Goal: Task Accomplishment & Management: Complete application form

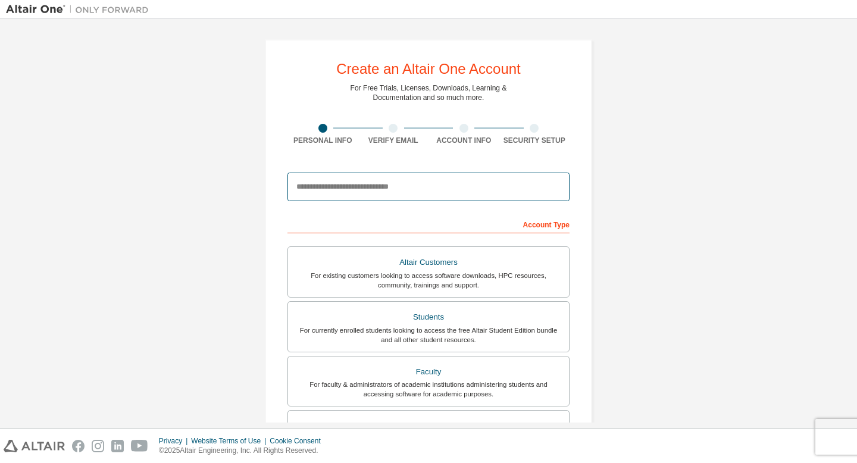
click at [408, 187] on input "email" at bounding box center [428, 187] width 282 height 29
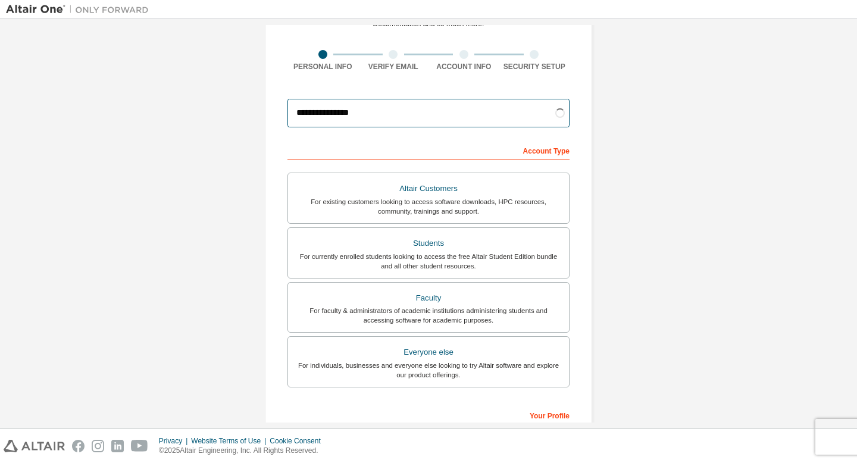
scroll to position [104, 0]
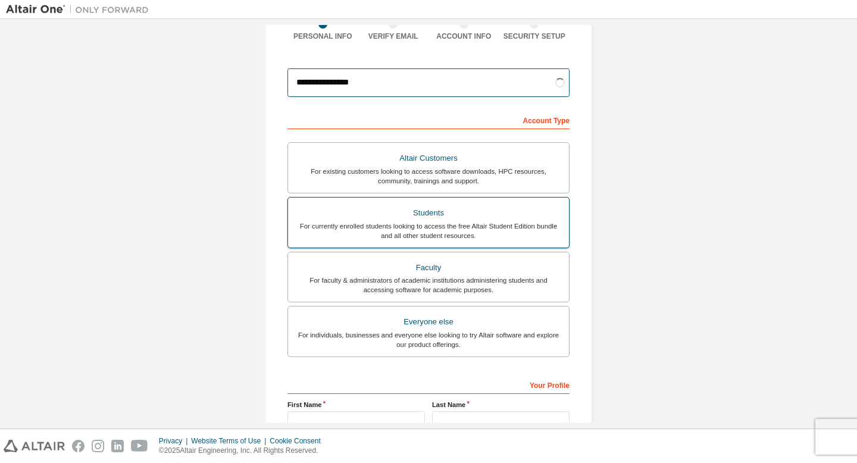
type input "**********"
click at [470, 221] on div "For currently enrolled students looking to access the free Altair Student Editi…" at bounding box center [428, 230] width 267 height 19
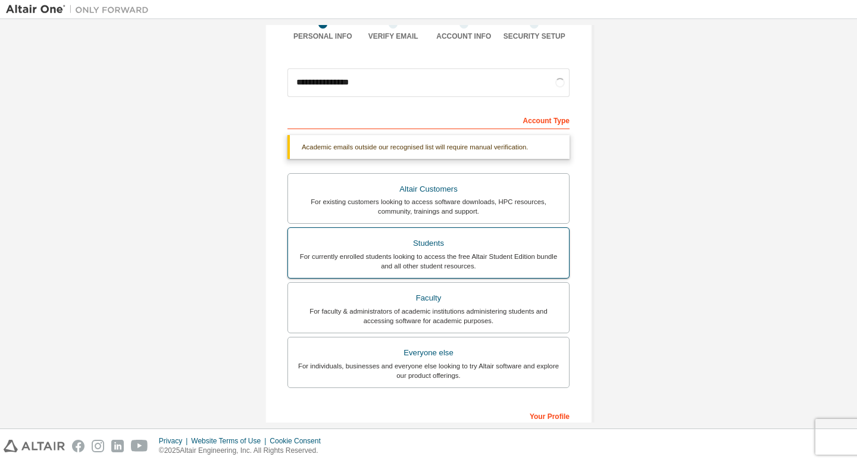
scroll to position [127, 0]
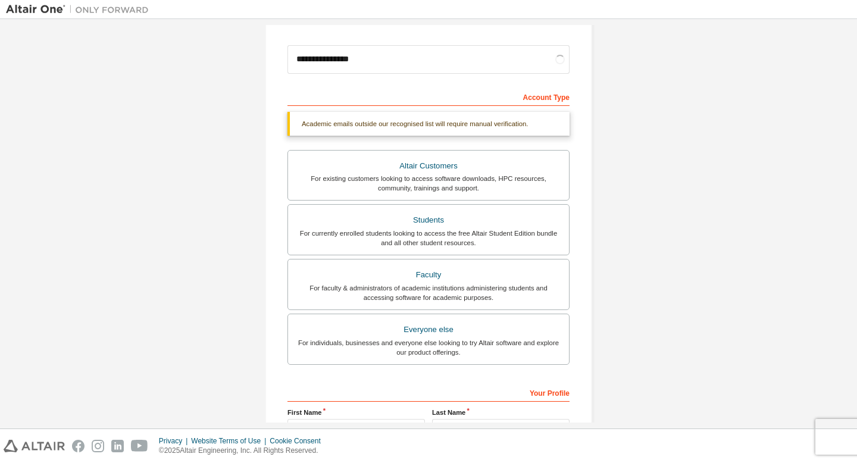
click at [480, 121] on div "Academic emails outside our recognised list will require manual verification." at bounding box center [428, 124] width 282 height 24
click at [474, 175] on div "For existing customers looking to access software downloads, HPC resources, com…" at bounding box center [428, 183] width 267 height 19
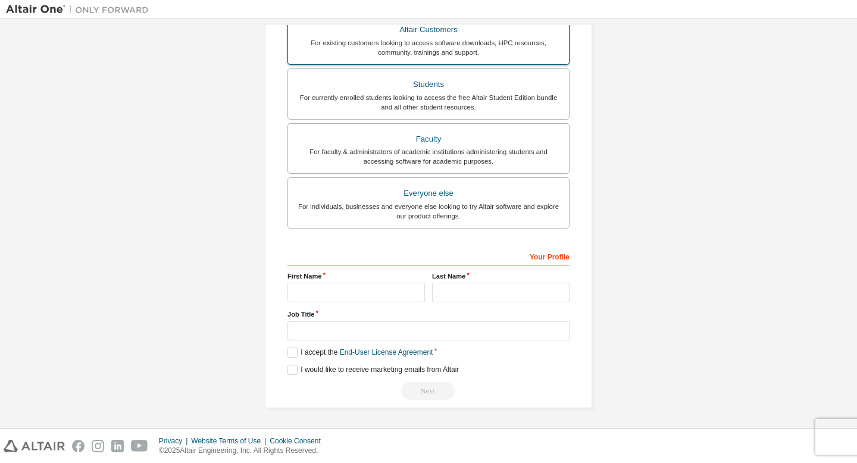
scroll to position [233, 0]
click at [434, 95] on div "For currently enrolled students looking to access the free Altair Student Editi…" at bounding box center [428, 102] width 267 height 19
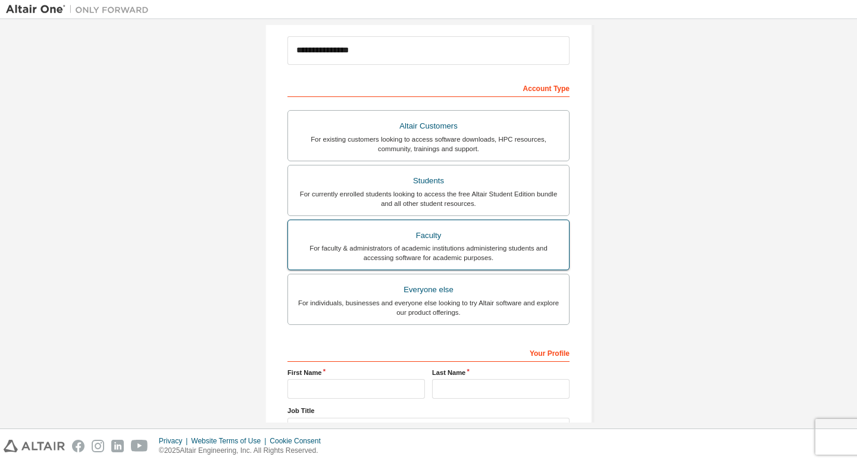
scroll to position [0, 0]
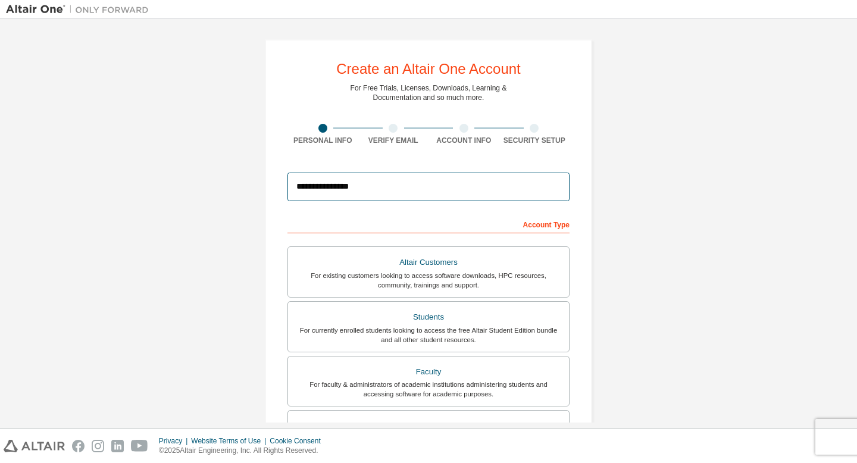
click at [458, 187] on input "**********" at bounding box center [428, 187] width 282 height 29
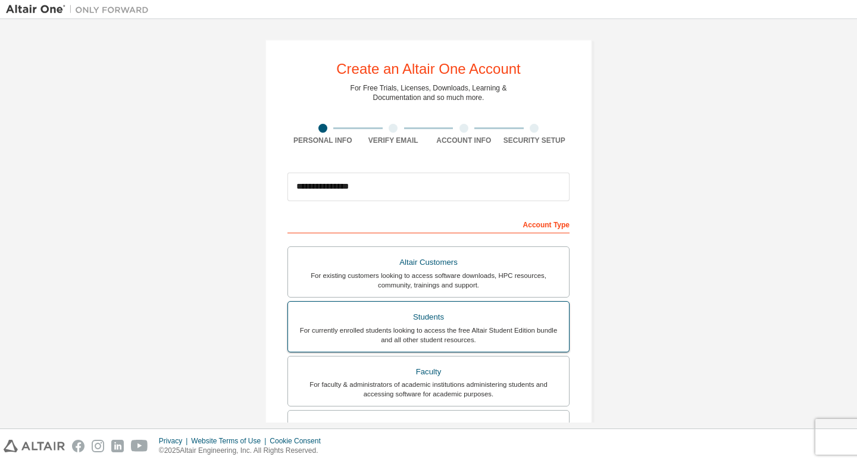
click at [462, 319] on div "Students" at bounding box center [428, 317] width 267 height 17
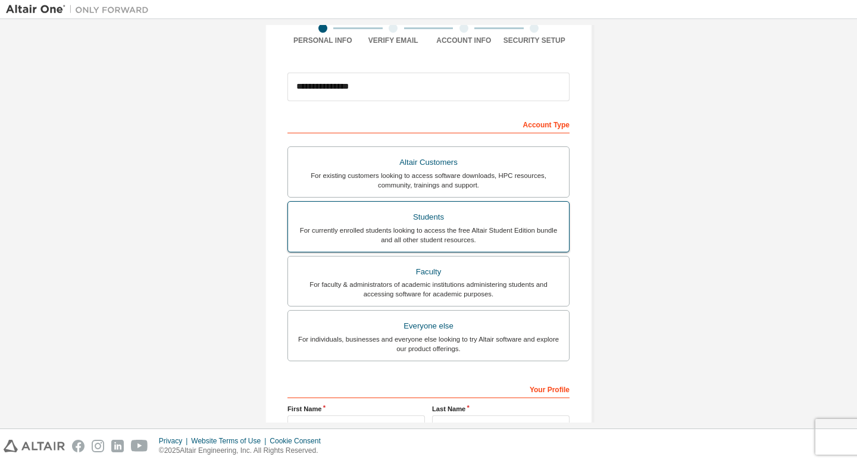
scroll to position [183, 0]
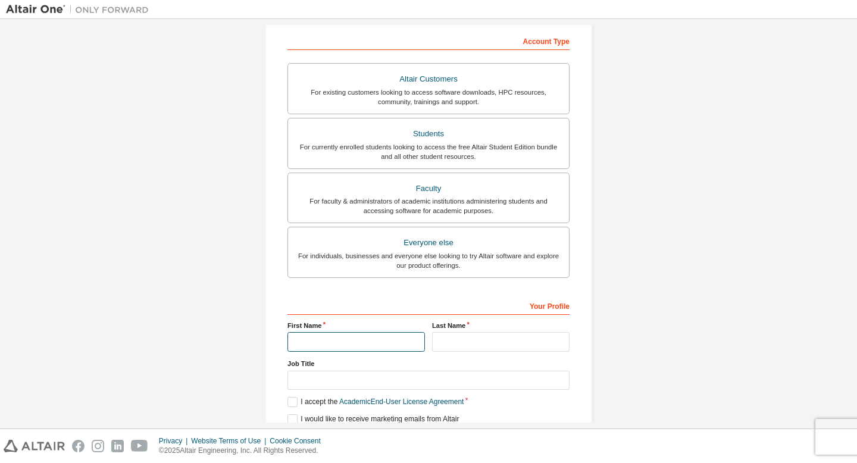
click at [393, 339] on input "text" at bounding box center [355, 342] width 137 height 20
type input "*****"
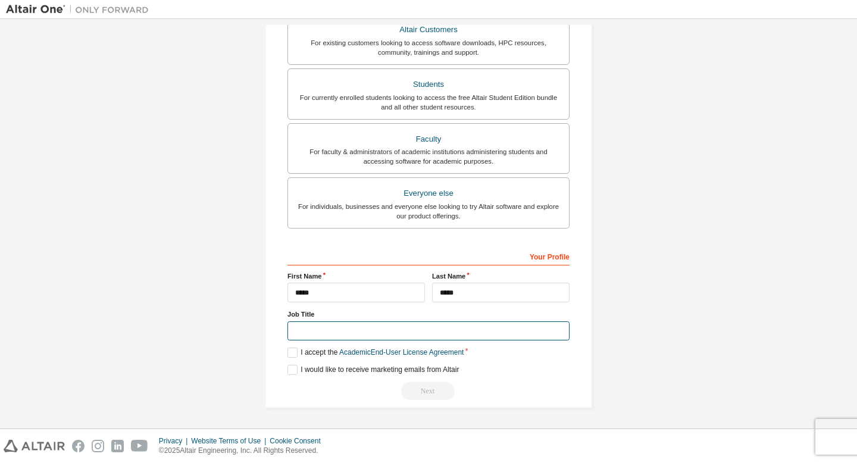
click at [408, 334] on input "text" at bounding box center [428, 331] width 282 height 20
type input "*******"
click at [290, 355] on label "I accept the Academic End-User License Agreement" at bounding box center [375, 353] width 176 height 10
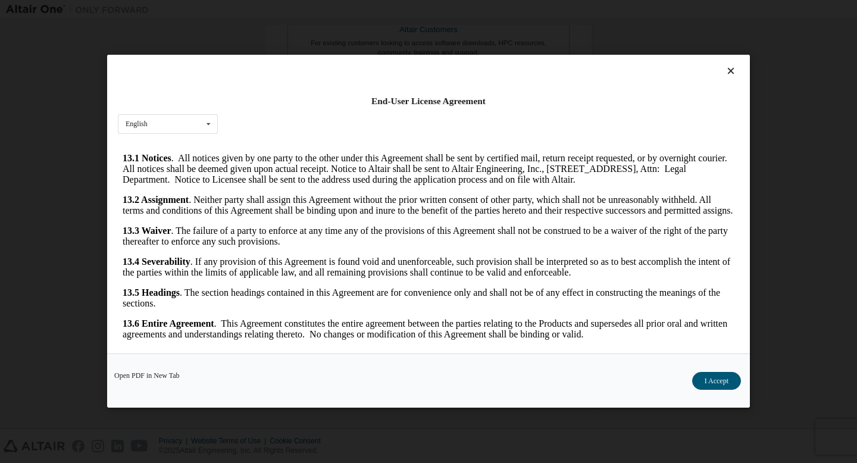
scroll to position [9, 0]
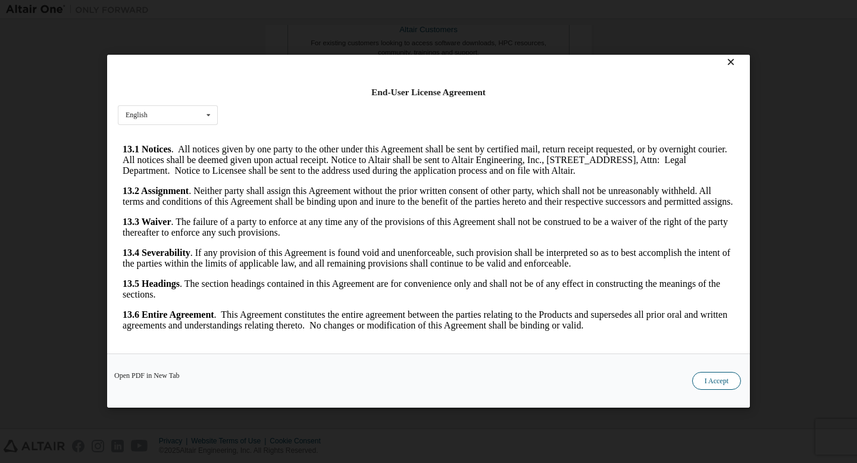
click at [706, 380] on button "I Accept" at bounding box center [716, 382] width 49 height 18
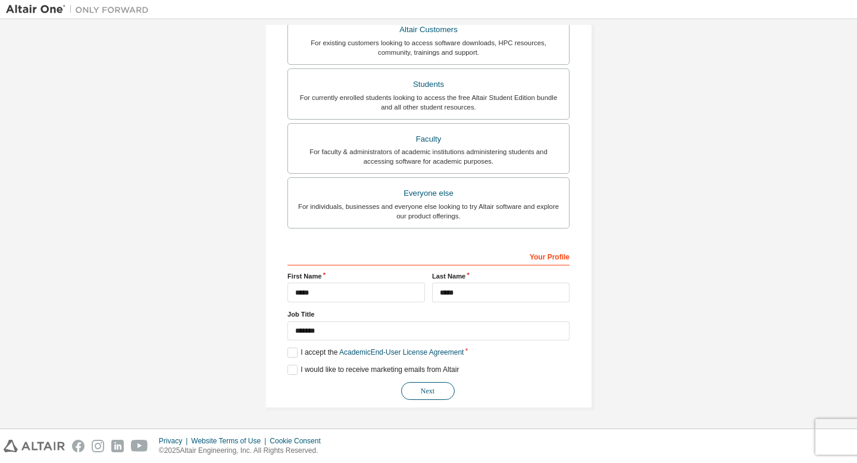
click at [446, 397] on button "Next" at bounding box center [428, 391] width 54 height 18
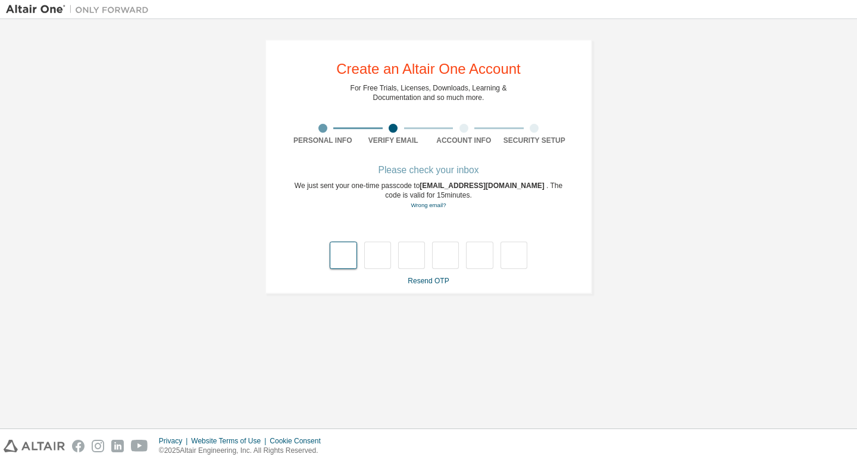
type input "*"
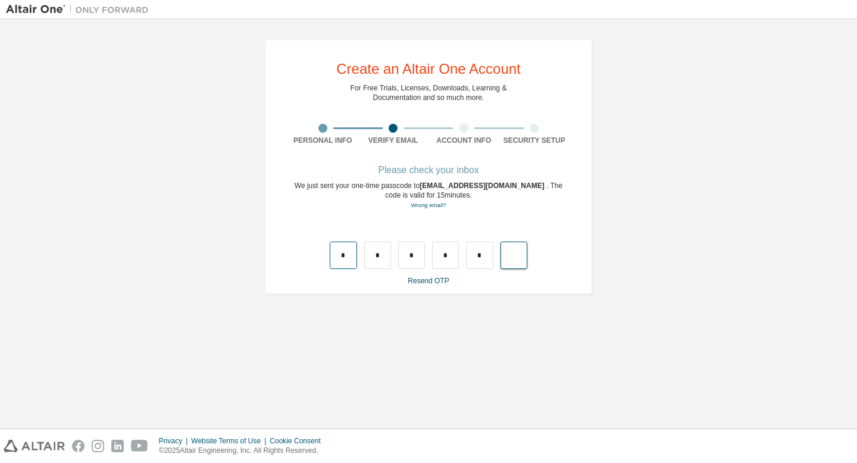
type input "*"
